Goal: Complete application form

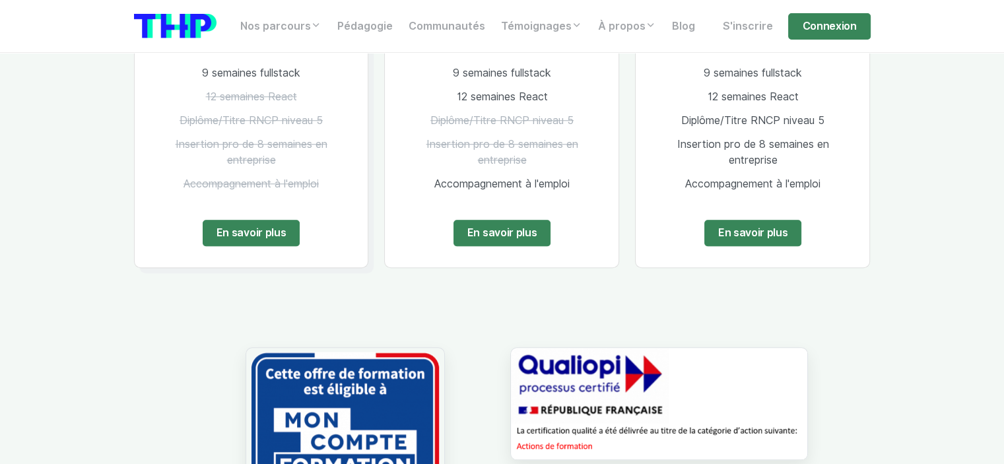
scroll to position [1037, 0]
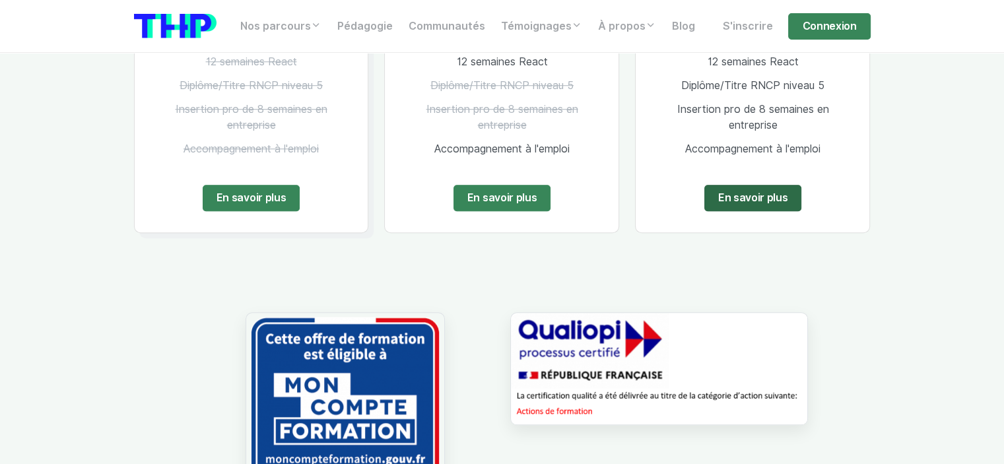
click at [761, 197] on link "En savoir plus" at bounding box center [753, 198] width 98 height 26
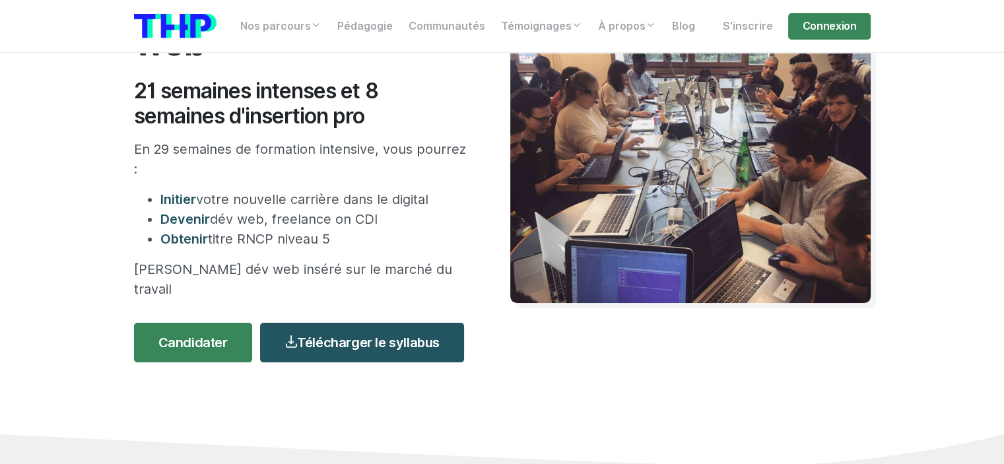
scroll to position [220, 0]
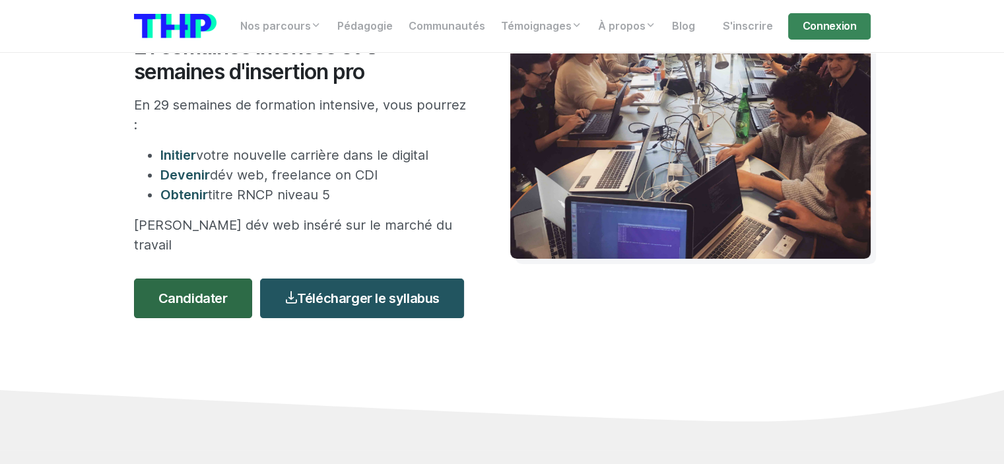
click at [224, 284] on link "Candidater" at bounding box center [193, 298] width 118 height 40
click at [183, 287] on link "Candidater" at bounding box center [193, 298] width 118 height 40
click at [216, 279] on link "Candidater" at bounding box center [193, 298] width 118 height 40
click at [189, 286] on link "Candidater" at bounding box center [193, 298] width 118 height 40
